Goal: Task Accomplishment & Management: Complete application form

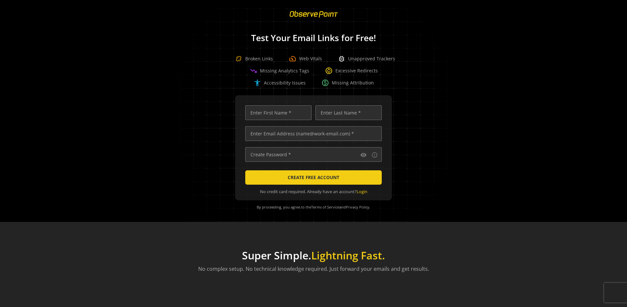
scroll to position [0, 2114]
click at [312, 134] on input "text" at bounding box center [313, 133] width 137 height 15
type input "[EMAIL_ADDRESS][DOMAIN_NAME]"
click at [277, 113] on input "text" at bounding box center [278, 113] width 66 height 15
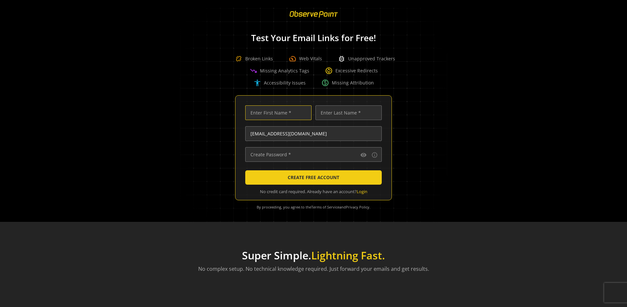
scroll to position [0, 0]
type input "Test"
click at [347, 113] on input "text" at bounding box center [349, 113] width 66 height 15
type input "Test"
click at [312, 155] on input "text" at bounding box center [313, 154] width 137 height 15
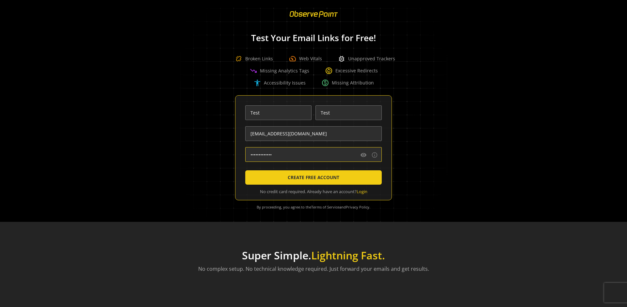
type input "••••••••••••••"
